Goal: Obtain resource: Obtain resource

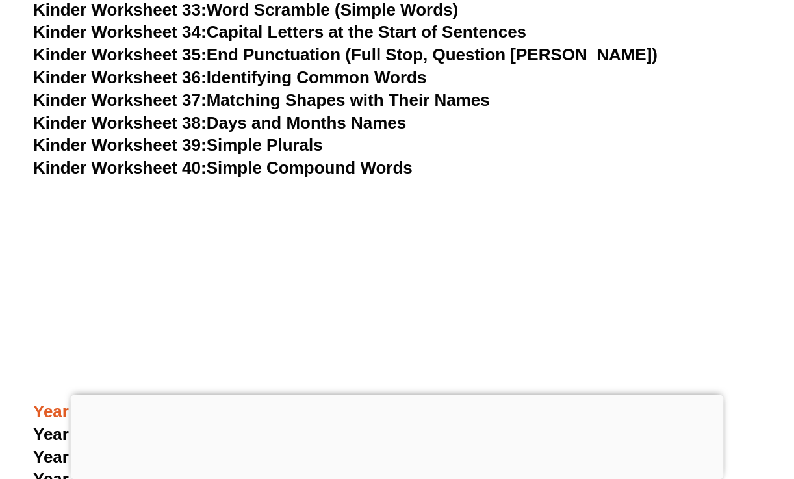
scroll to position [1218, 0]
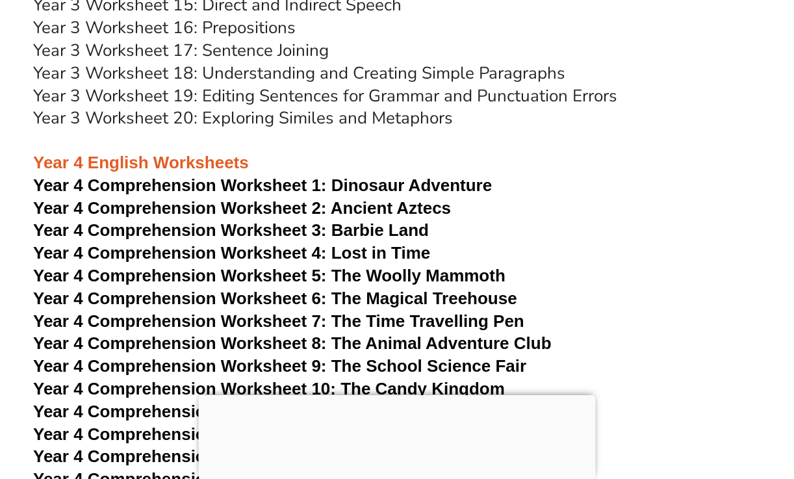
scroll to position [5031, 0]
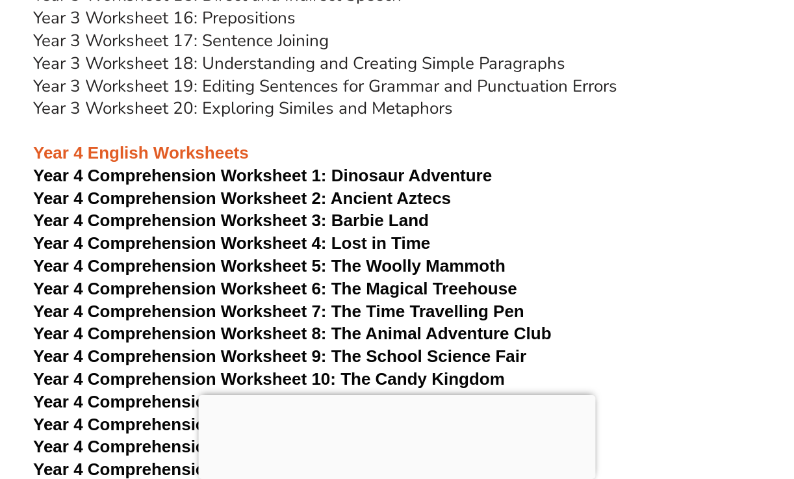
click at [337, 175] on span "Dinosaur Adventure" at bounding box center [411, 175] width 160 height 19
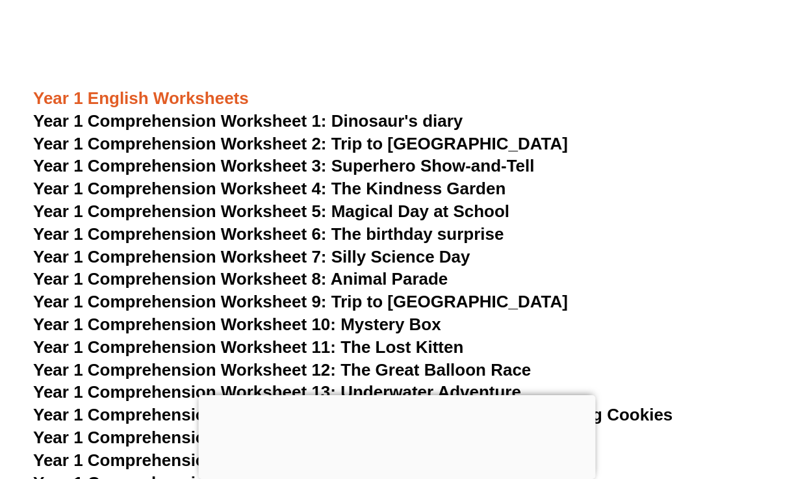
scroll to position [1511, 0]
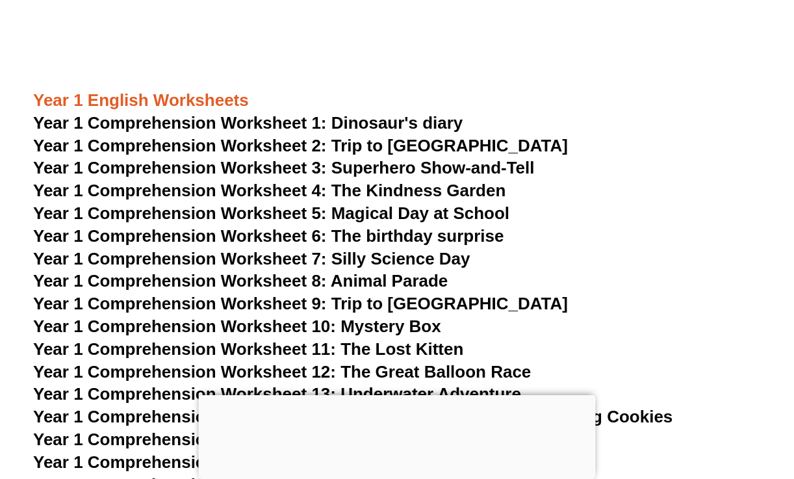
click at [344, 146] on span "Year 1 Comprehension Worksheet 2: Trip to [GEOGRAPHIC_DATA]" at bounding box center [300, 145] width 535 height 19
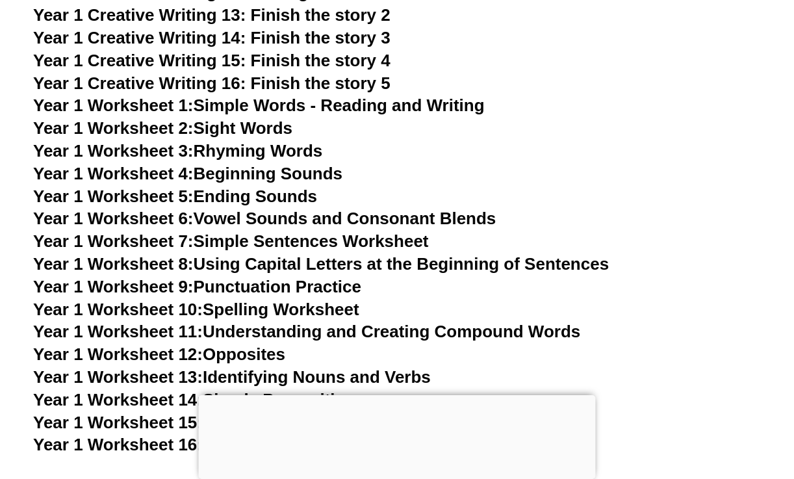
scroll to position [2345, 0]
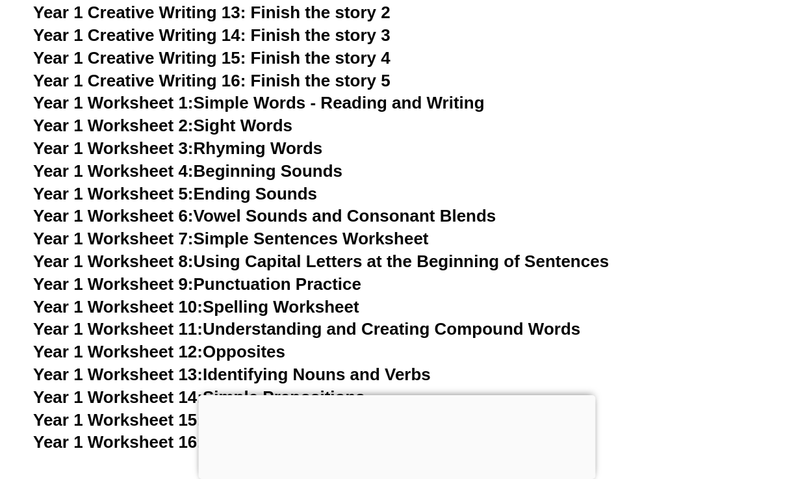
click at [310, 218] on link "Year 1 Worksheet 6: Vowel Sounds and Consonant Blends" at bounding box center [264, 215] width 462 height 19
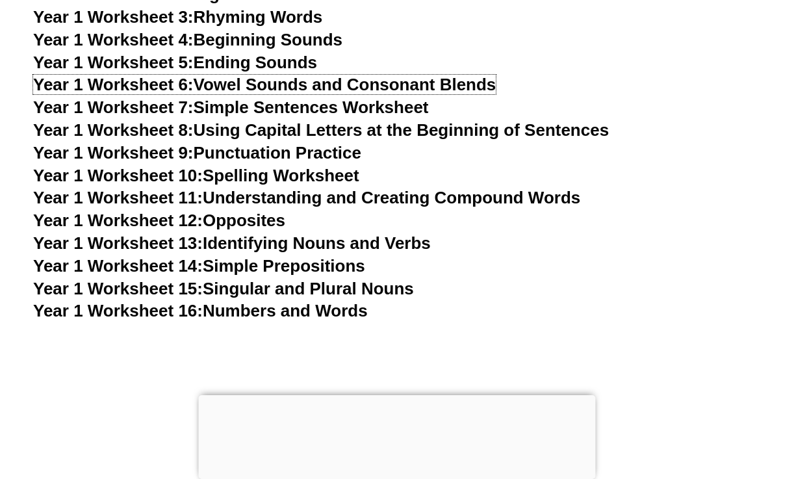
scroll to position [2477, 0]
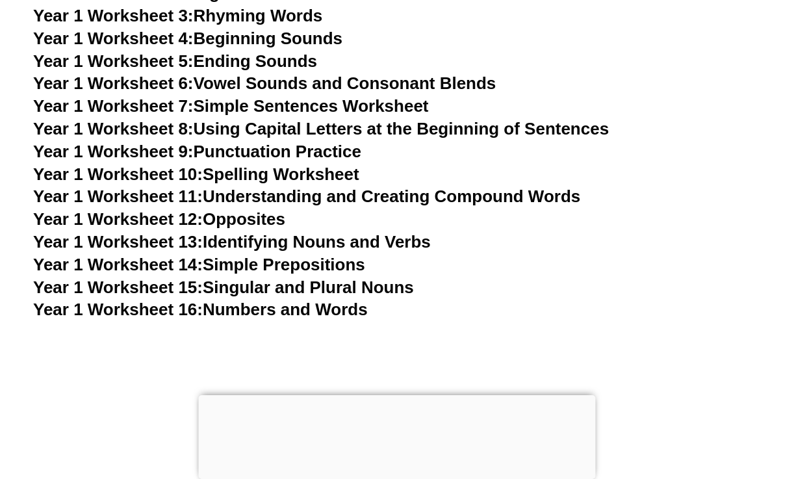
click at [241, 242] on link "Year 1 Worksheet 13: Identifying Nouns and Verbs" at bounding box center [231, 241] width 397 height 19
